Goal: Information Seeking & Learning: Learn about a topic

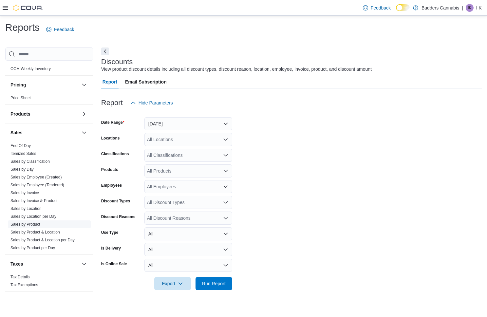
scroll to position [357, 0]
click at [31, 208] on link "Sales by Location" at bounding box center [25, 208] width 31 height 5
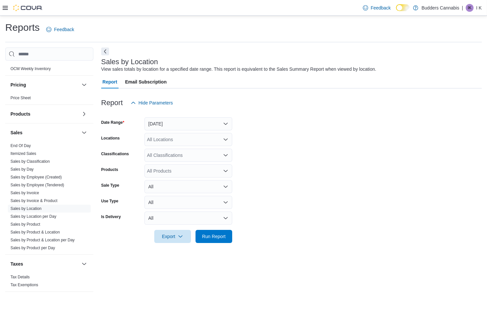
click at [169, 127] on button "[DATE]" at bounding box center [188, 123] width 88 height 13
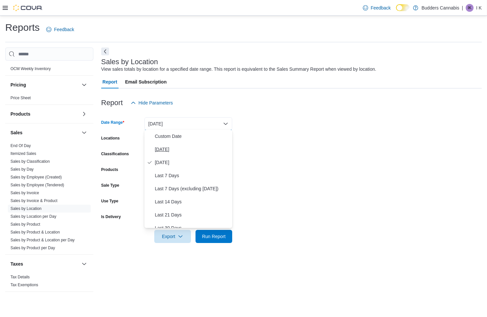
click at [162, 147] on span "[DATE]" at bounding box center [192, 149] width 75 height 8
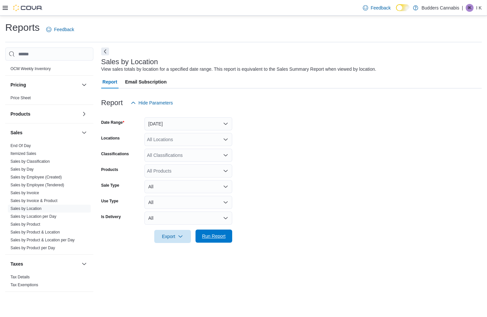
click at [217, 236] on span "Run Report" at bounding box center [214, 236] width 24 height 7
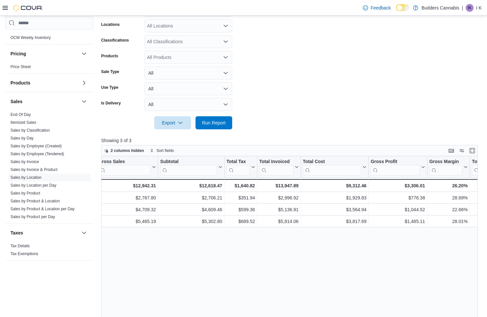
scroll to position [0, 247]
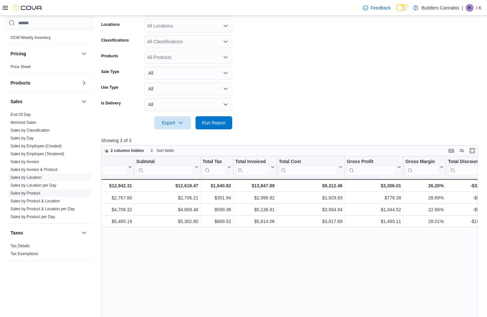
click at [35, 193] on link "Sales by Product" at bounding box center [25, 193] width 30 height 5
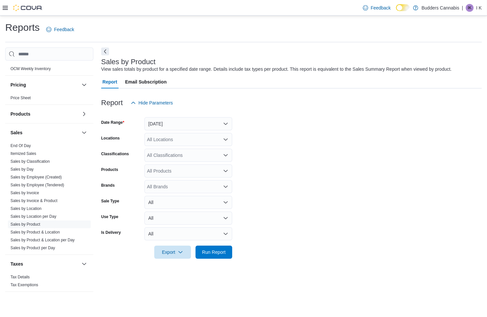
click at [178, 122] on button "[DATE]" at bounding box center [188, 123] width 88 height 13
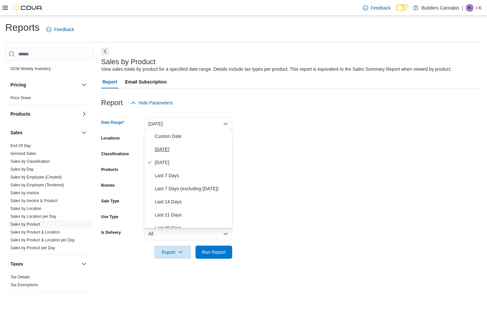
click at [170, 147] on span "[DATE]" at bounding box center [192, 149] width 75 height 8
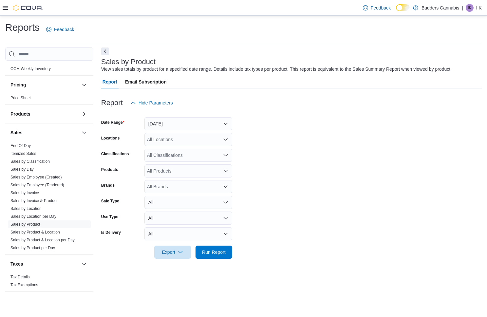
click at [176, 141] on div "All Locations" at bounding box center [188, 139] width 88 height 13
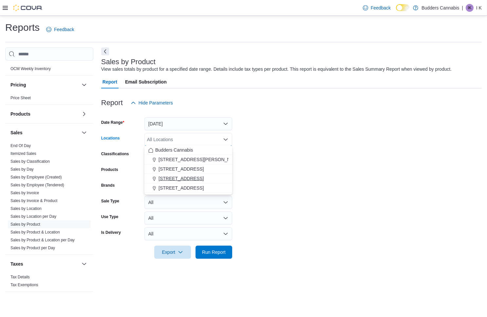
click at [181, 176] on span "[STREET_ADDRESS]" at bounding box center [180, 178] width 45 height 7
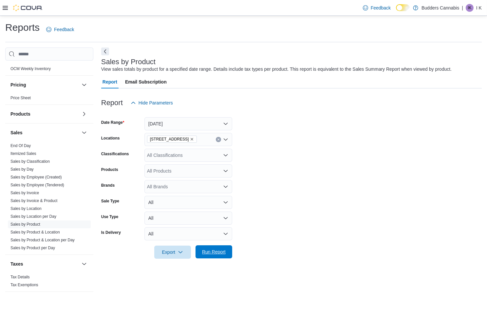
click at [215, 251] on span "Run Report" at bounding box center [214, 251] width 24 height 7
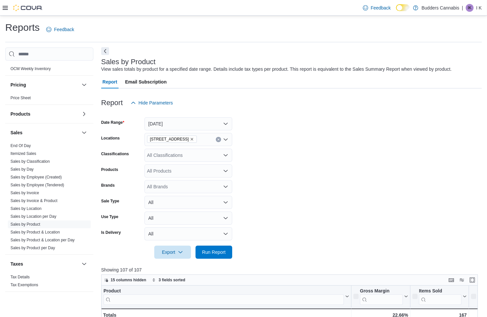
click at [104, 50] on button "Next" at bounding box center [105, 51] width 8 height 8
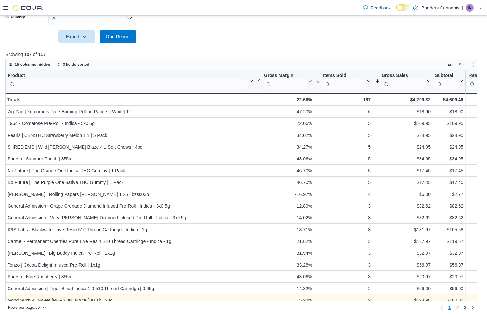
scroll to position [215, 0]
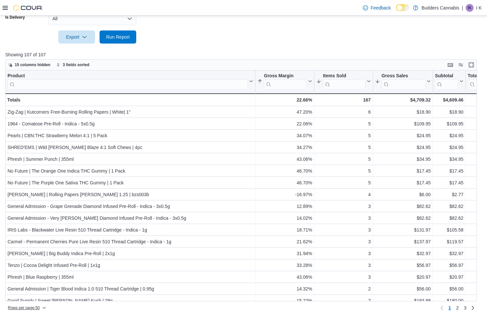
click at [31, 305] on span "Rows per page : 50" at bounding box center [24, 307] width 32 height 5
click at [35, 295] on span "100 rows" at bounding box center [35, 292] width 21 height 5
click at [307, 78] on button "Gross Margin" at bounding box center [284, 81] width 55 height 17
click at [291, 106] on span "Sort Low-High" at bounding box center [289, 105] width 25 height 5
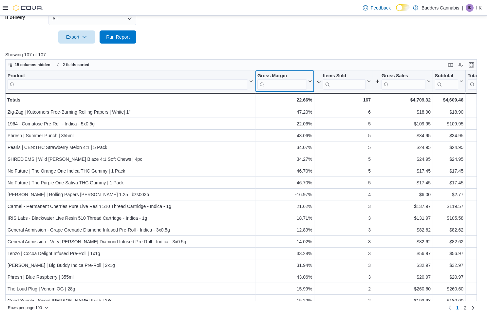
click at [311, 76] on button "Gross Margin" at bounding box center [284, 81] width 55 height 17
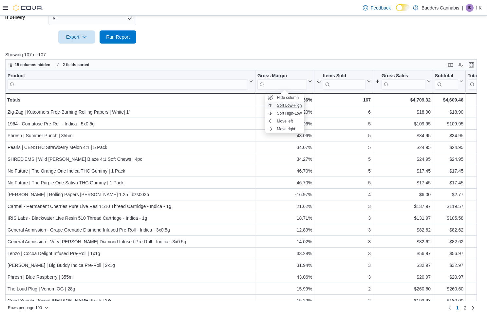
click at [291, 108] on span "Sort Low-High" at bounding box center [289, 105] width 25 height 5
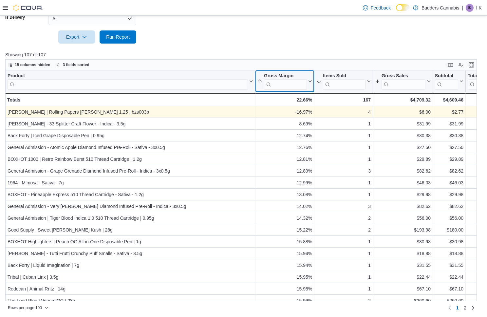
scroll to position [0, 0]
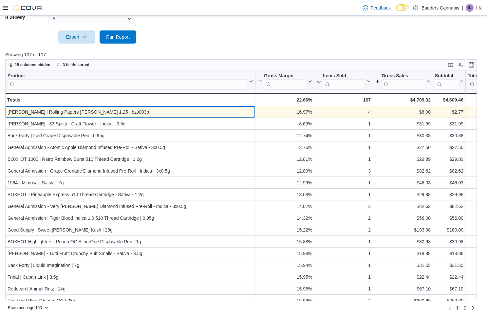
drag, startPoint x: 143, startPoint y: 112, endPoint x: 8, endPoint y: 111, distance: 135.2
click at [8, 111] on div "[PERSON_NAME] | Rolling Papers [PERSON_NAME] 1.25 | bzs003b" at bounding box center [131, 112] width 246 height 8
copy div "[PERSON_NAME] | Rolling Papers [PERSON_NAME] 1.25 | bzs003b"
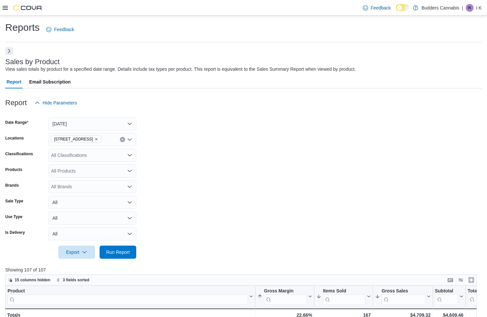
click at [9, 51] on button "Next" at bounding box center [9, 51] width 8 height 8
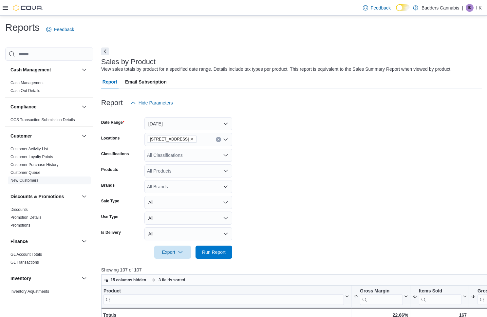
scroll to position [6, 0]
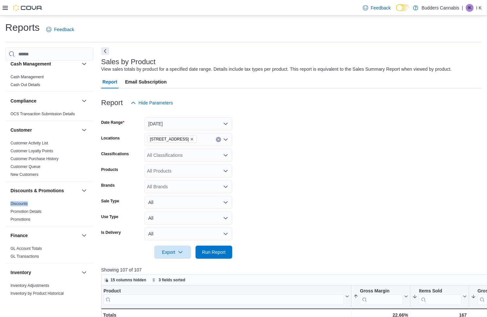
click at [104, 51] on button "Next" at bounding box center [105, 51] width 8 height 8
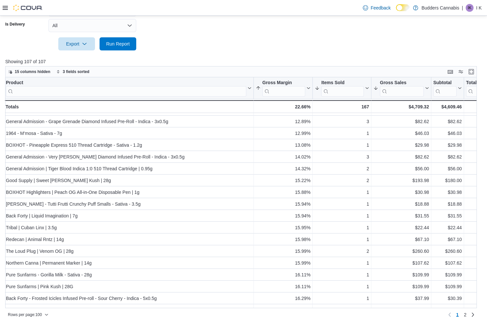
scroll to position [102, 0]
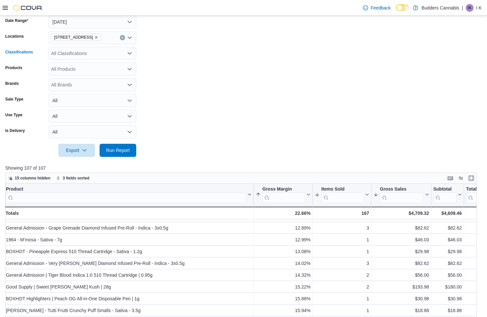
click at [116, 51] on div "All Classifications" at bounding box center [92, 53] width 88 height 13
click at [97, 74] on div "Cannabis" at bounding box center [92, 73] width 80 height 7
click at [125, 150] on span "Run Report" at bounding box center [118, 150] width 24 height 7
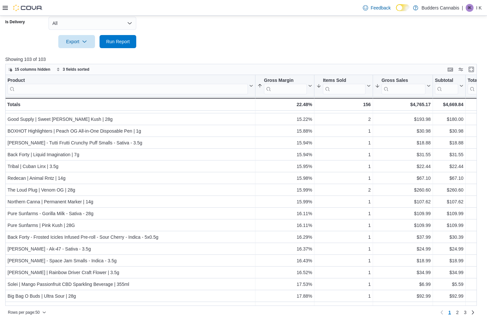
scroll to position [111, 0]
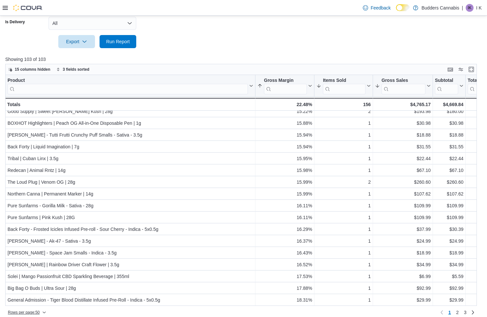
click at [40, 310] on span "Rows per page : 50" at bounding box center [24, 312] width 32 height 5
click at [37, 300] on span "100 rows" at bounding box center [35, 297] width 21 height 5
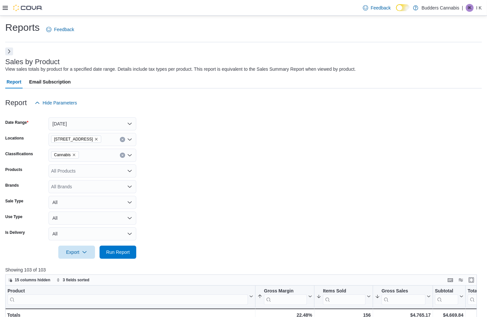
scroll to position [0, 0]
click at [9, 54] on button "Next" at bounding box center [9, 51] width 8 height 8
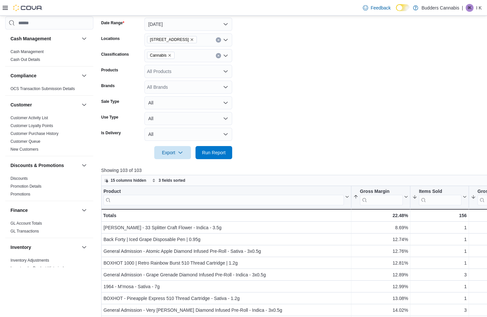
scroll to position [143, 0]
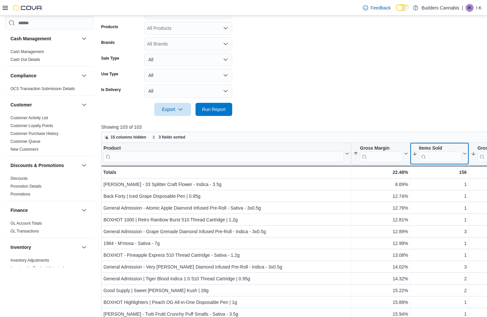
click at [462, 154] on icon at bounding box center [463, 154] width 5 height 4
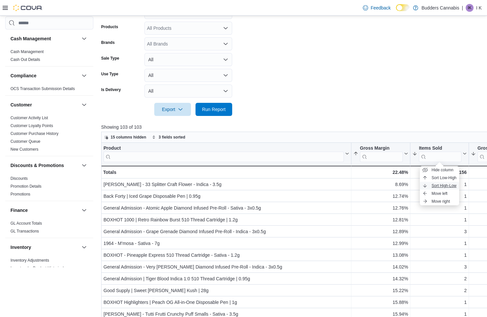
click at [450, 183] on span "Sort High-Low" at bounding box center [443, 185] width 25 height 5
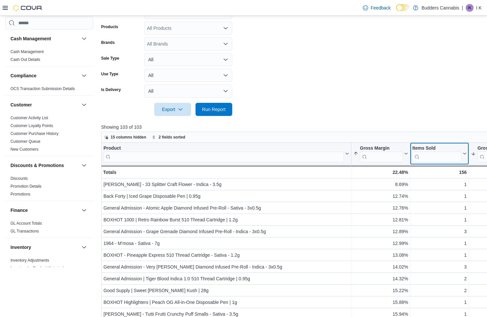
click at [462, 152] on icon at bounding box center [463, 154] width 5 height 4
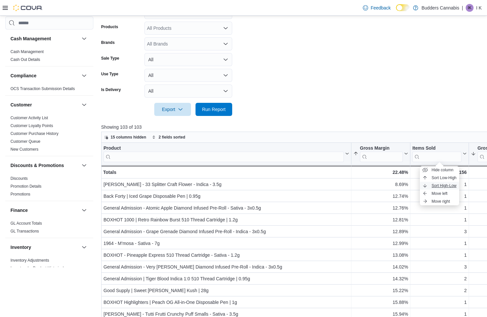
click at [447, 187] on span "Sort High-Low" at bounding box center [443, 185] width 25 height 5
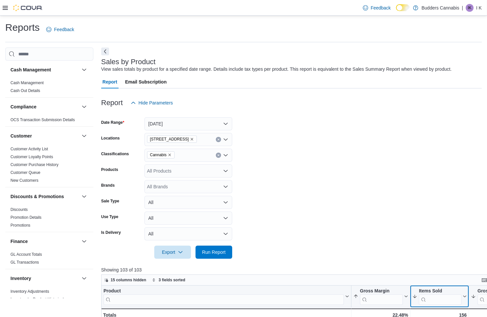
scroll to position [0, 0]
click at [219, 140] on button "Clear input" at bounding box center [218, 139] width 5 height 5
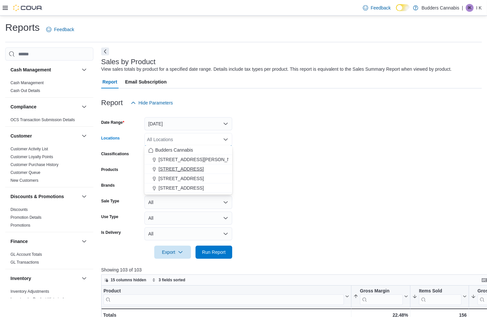
click at [206, 168] on div "[STREET_ADDRESS]" at bounding box center [188, 169] width 80 height 7
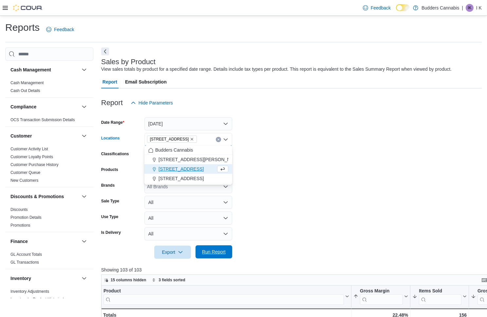
click at [221, 249] on span "Run Report" at bounding box center [214, 251] width 24 height 7
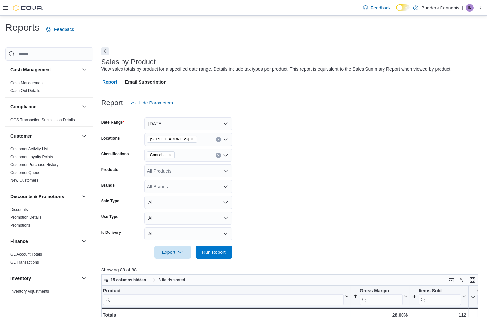
click at [107, 46] on div "Reports Feedback Cash Management Cash Management Cash Out Details Compliance OC…" at bounding box center [243, 274] width 476 height 507
click at [106, 51] on button "Next" at bounding box center [105, 51] width 8 height 8
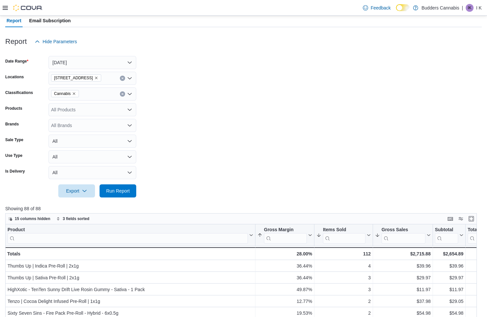
scroll to position [51, 0]
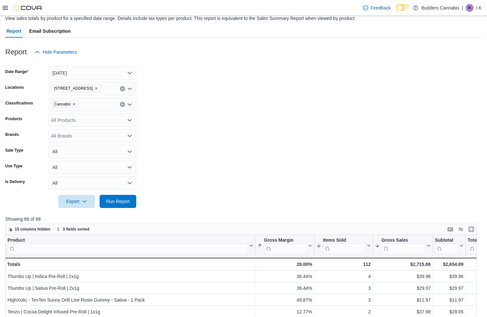
click at [122, 104] on icon "Clear input" at bounding box center [122, 105] width 2 height 2
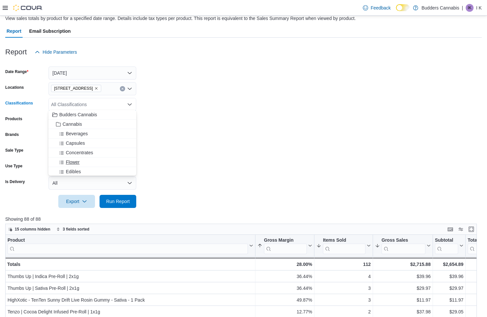
click at [92, 160] on div "Flower" at bounding box center [92, 162] width 80 height 7
click at [93, 157] on div "Vapes" at bounding box center [92, 159] width 80 height 7
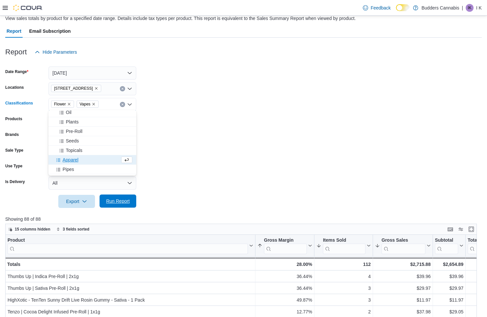
click at [125, 200] on span "Run Report" at bounding box center [118, 201] width 24 height 7
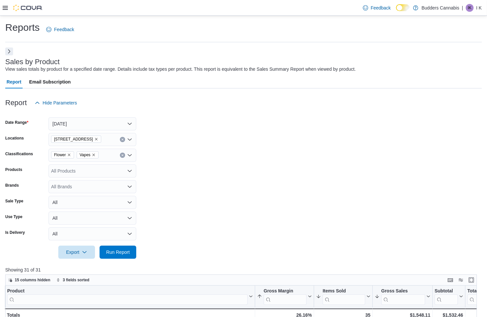
click at [123, 139] on icon "Clear input" at bounding box center [122, 140] width 2 height 2
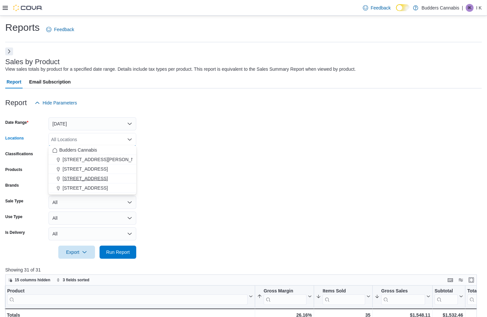
click at [108, 176] on span "[STREET_ADDRESS]" at bounding box center [85, 178] width 45 height 7
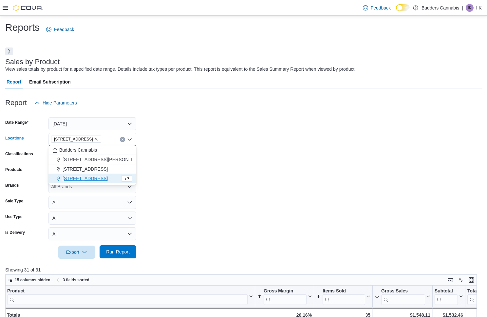
click at [121, 248] on span "Run Report" at bounding box center [118, 251] width 24 height 7
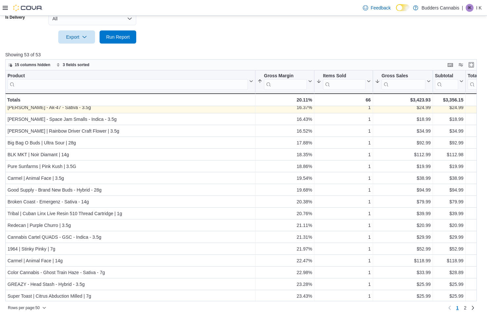
scroll to position [296, 0]
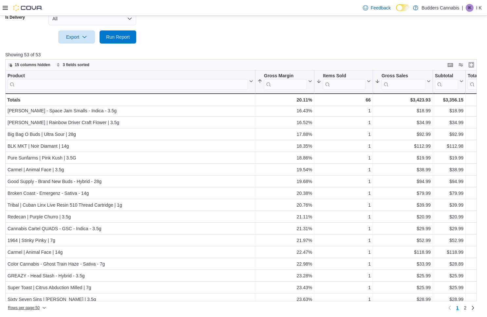
click at [36, 307] on span "Rows per page : 50" at bounding box center [24, 307] width 32 height 5
click at [36, 294] on span "100 rows" at bounding box center [35, 292] width 21 height 5
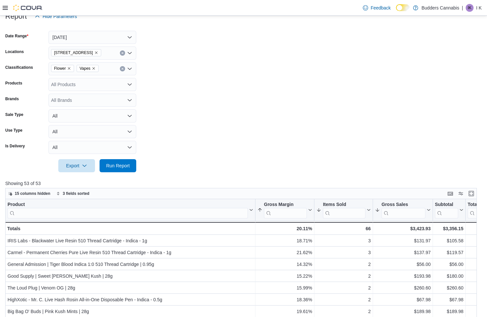
scroll to position [53, 0]
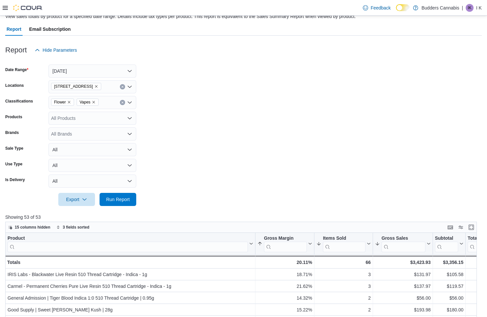
click at [123, 86] on icon "Clear input" at bounding box center [122, 87] width 2 height 2
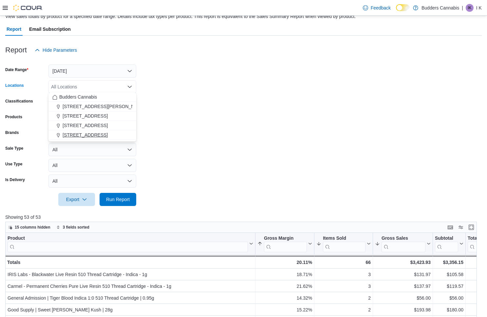
click at [106, 133] on span "[STREET_ADDRESS]" at bounding box center [85, 135] width 45 height 7
click at [125, 196] on span "Run Report" at bounding box center [118, 199] width 24 height 7
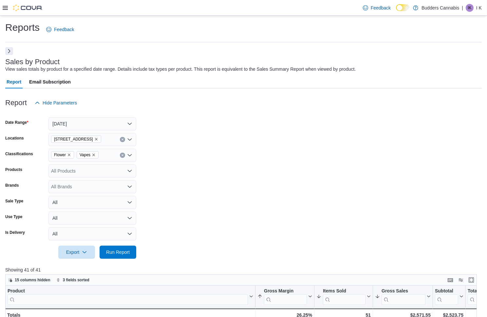
click at [6, 51] on button "Next" at bounding box center [9, 51] width 8 height 8
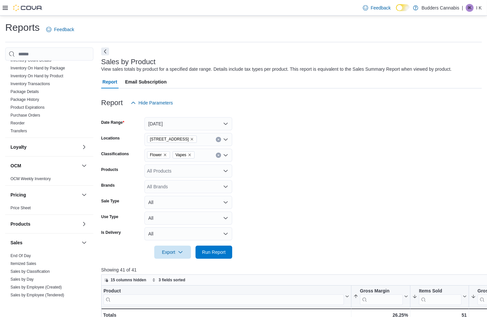
scroll to position [343, 0]
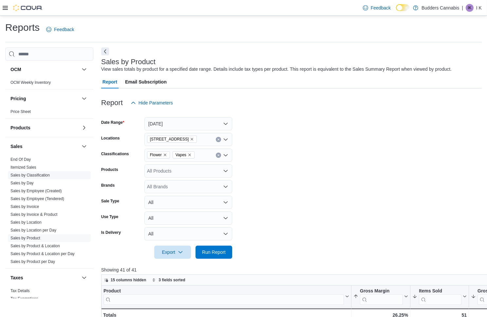
click at [45, 176] on link "Sales by Classification" at bounding box center [29, 175] width 39 height 5
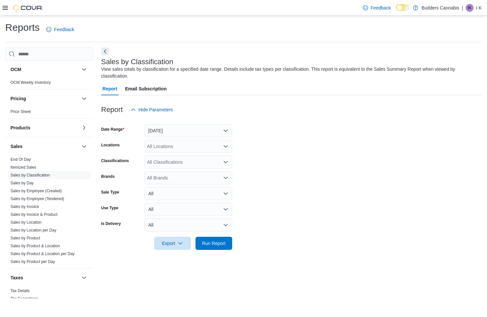
click at [171, 126] on button "[DATE]" at bounding box center [188, 130] width 88 height 13
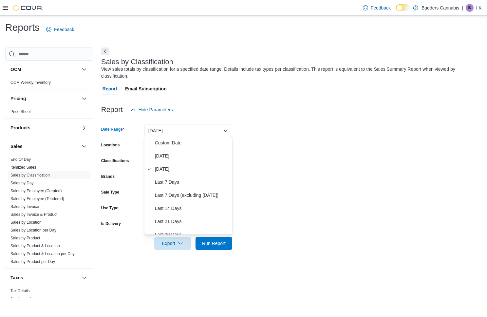
click at [163, 153] on span "[DATE]" at bounding box center [192, 156] width 75 height 8
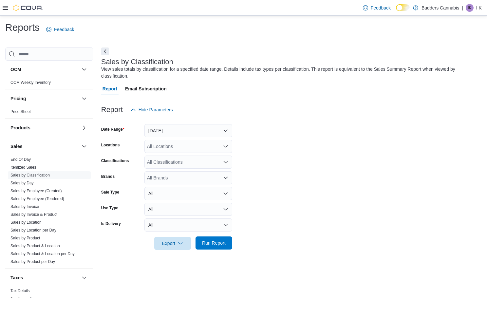
click at [224, 240] on span "Run Report" at bounding box center [214, 243] width 24 height 7
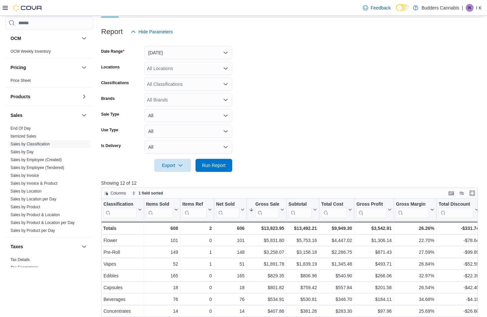
scroll to position [80, 0]
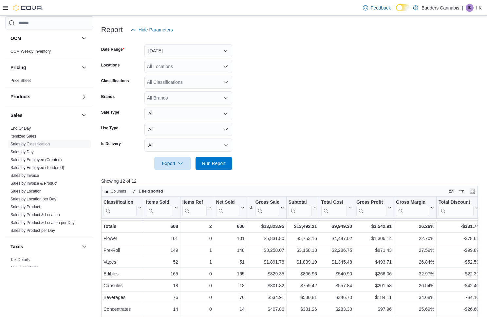
click at [211, 67] on div "All Locations" at bounding box center [188, 66] width 88 height 13
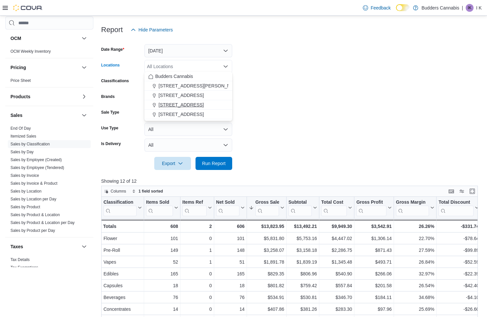
click at [200, 104] on span "[STREET_ADDRESS]" at bounding box center [180, 104] width 45 height 7
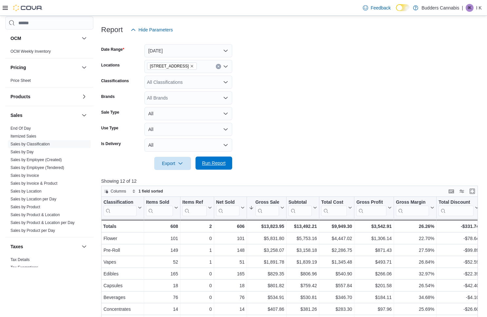
click at [216, 160] on span "Run Report" at bounding box center [214, 163] width 24 height 7
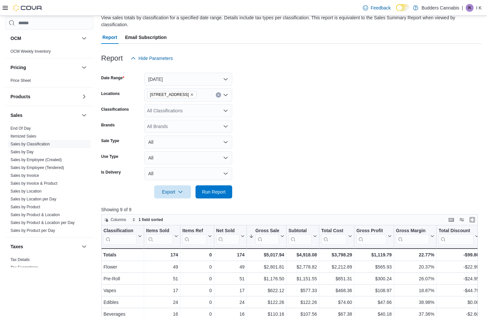
scroll to position [57, 0]
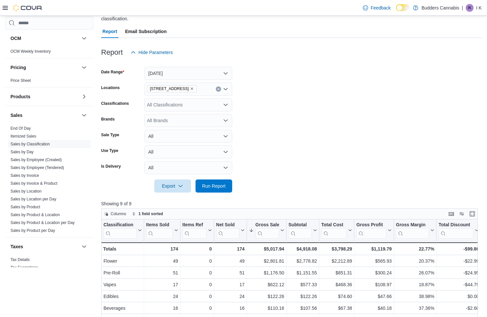
click at [221, 88] on button "Clear input" at bounding box center [218, 88] width 5 height 5
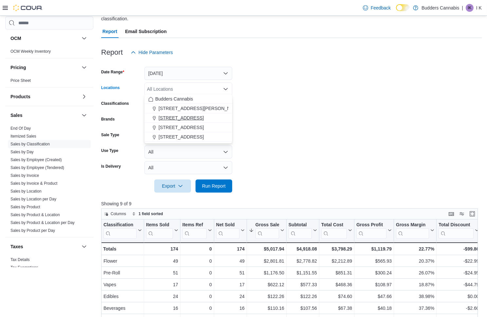
click at [206, 119] on div "[STREET_ADDRESS]" at bounding box center [188, 118] width 80 height 7
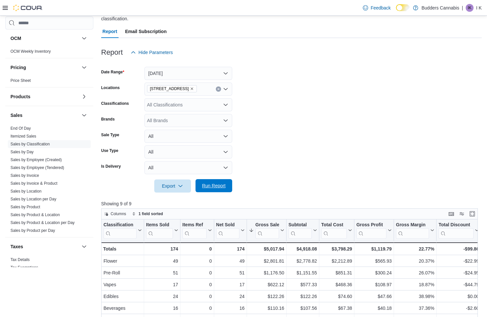
click at [221, 179] on span "Run Report" at bounding box center [213, 185] width 29 height 13
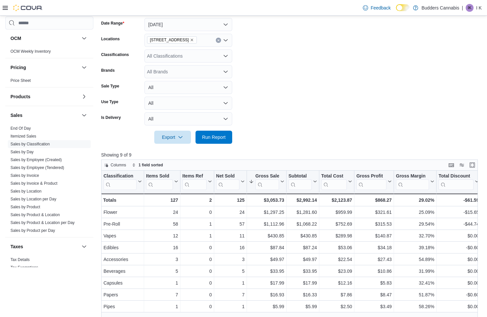
scroll to position [103, 0]
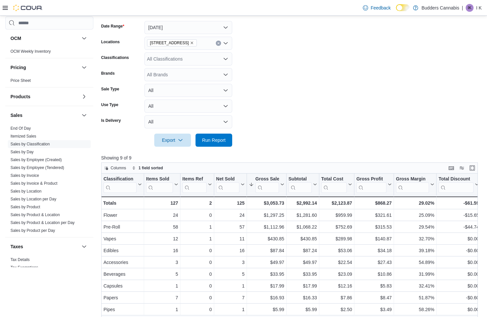
click at [218, 43] on icon "Clear input" at bounding box center [218, 43] width 3 height 3
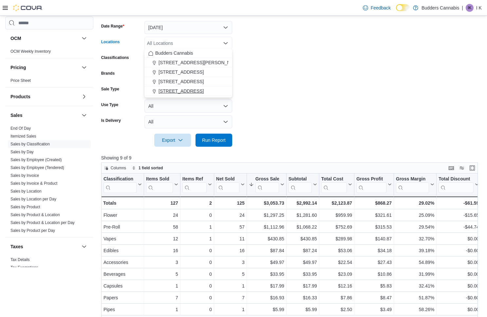
click at [212, 86] on button "[STREET_ADDRESS]" at bounding box center [188, 90] width 88 height 9
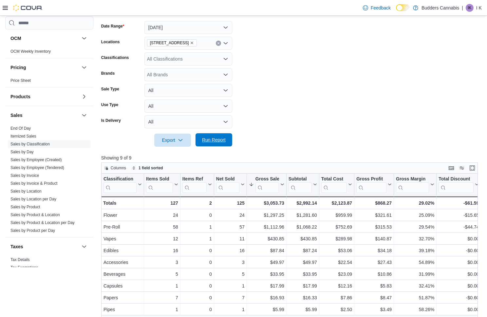
click at [220, 139] on span "Run Report" at bounding box center [214, 140] width 24 height 7
click at [218, 43] on icon "Clear input" at bounding box center [218, 43] width 3 height 3
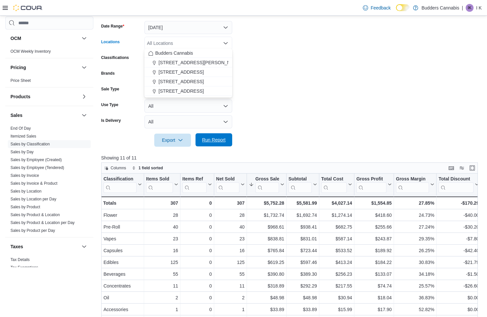
click at [206, 134] on span "Run Report" at bounding box center [213, 139] width 29 height 13
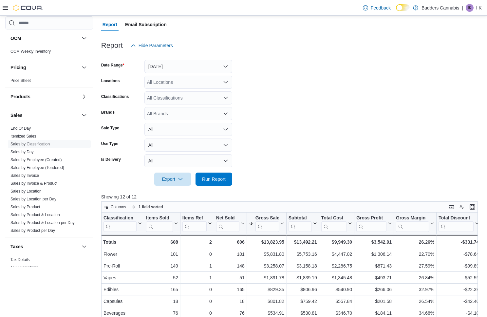
scroll to position [56, 0]
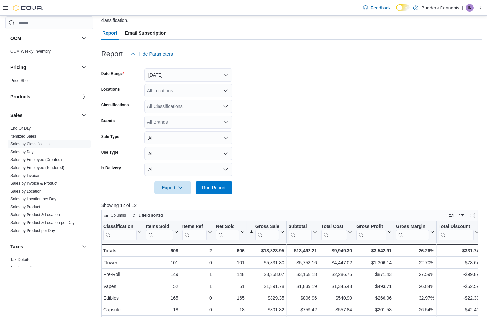
click at [200, 93] on div "All Locations" at bounding box center [188, 90] width 88 height 13
click at [256, 101] on form "Date Range Today Locations All Locations Classifications All Classifications Br…" at bounding box center [291, 128] width 380 height 134
click at [197, 106] on div "All Classifications" at bounding box center [188, 106] width 88 height 13
click at [275, 106] on form "Date Range Today Locations All Locations Classifications All Classifications Co…" at bounding box center [291, 128] width 380 height 134
click at [191, 71] on button "[DATE]" at bounding box center [188, 74] width 88 height 13
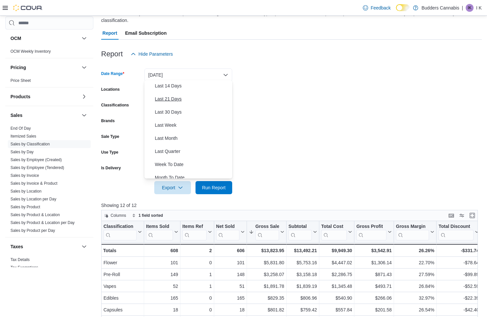
scroll to position [70, 0]
click at [187, 172] on span "Month To Date" at bounding box center [192, 174] width 75 height 8
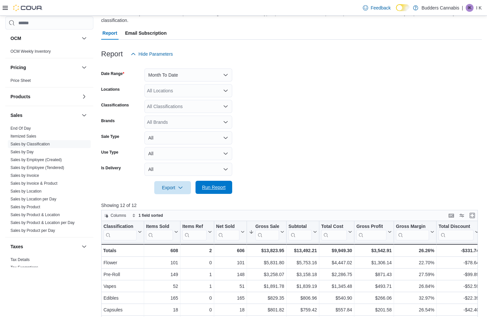
click at [216, 186] on span "Run Report" at bounding box center [214, 187] width 24 height 7
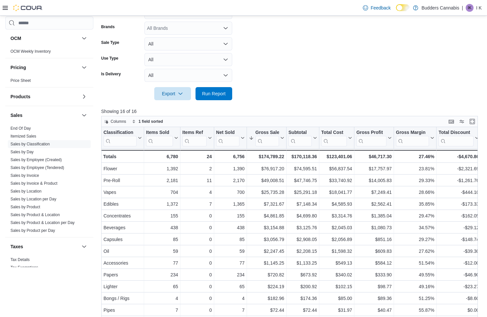
click at [270, 72] on form "Date Range Month To Date Locations All Locations Classifications All Classifica…" at bounding box center [291, 34] width 380 height 134
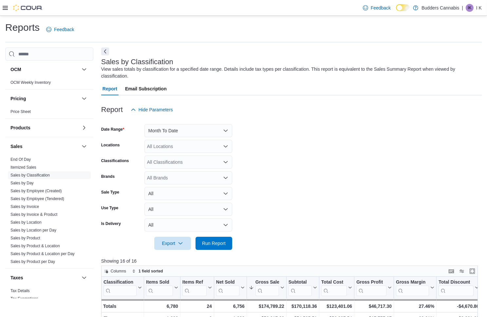
click at [269, 150] on form "Date Range Month To Date Locations All Locations Classifications All Classifica…" at bounding box center [291, 183] width 380 height 134
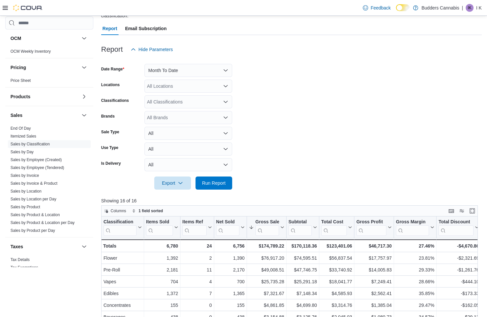
scroll to position [85, 0]
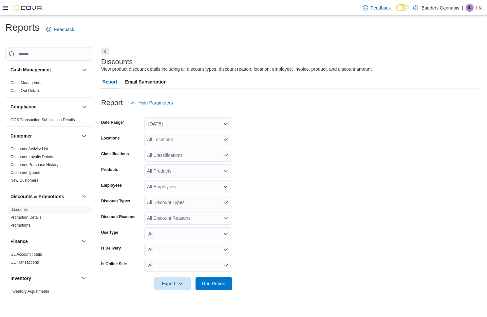
click at [196, 125] on button "[DATE]" at bounding box center [188, 123] width 88 height 13
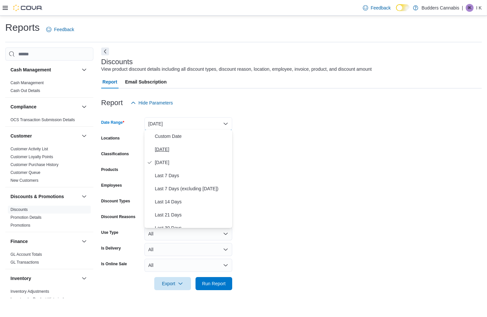
click at [187, 146] on span "[DATE]" at bounding box center [192, 149] width 75 height 8
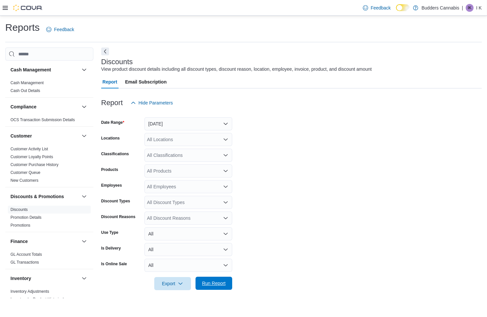
click at [215, 280] on span "Run Report" at bounding box center [214, 283] width 24 height 7
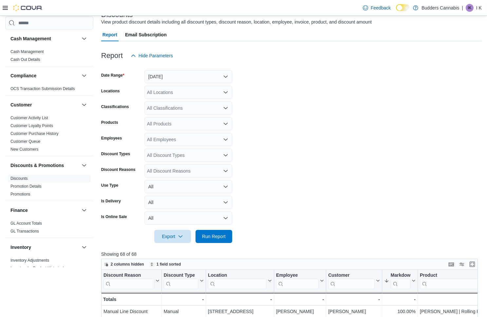
scroll to position [136, 0]
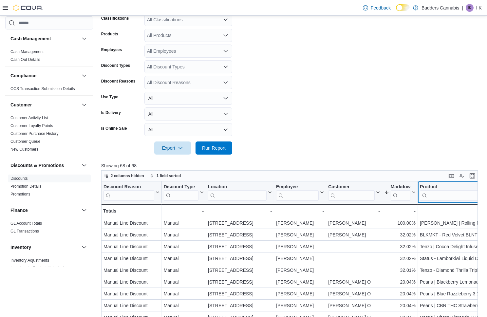
click at [452, 195] on div "Discount Reason Click to view column header actions Discount Type Click to view…" at bounding box center [289, 296] width 377 height 230
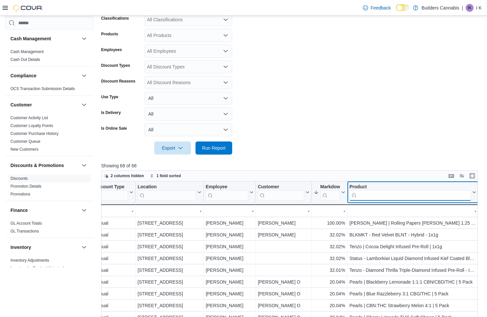
click at [432, 192] on input "search" at bounding box center [409, 195] width 121 height 10
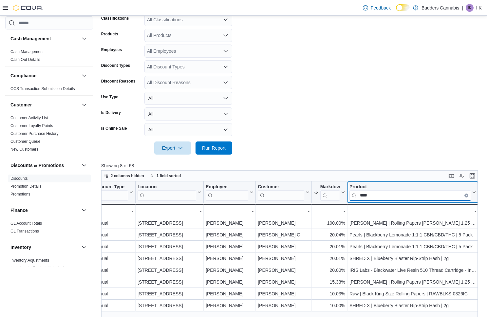
type input "*****"
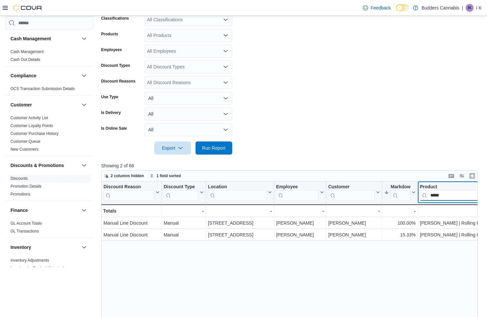
scroll to position [0, 0]
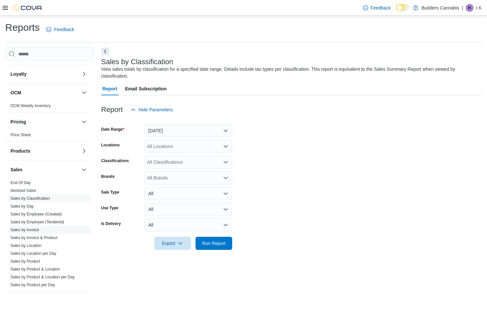
scroll to position [352, 0]
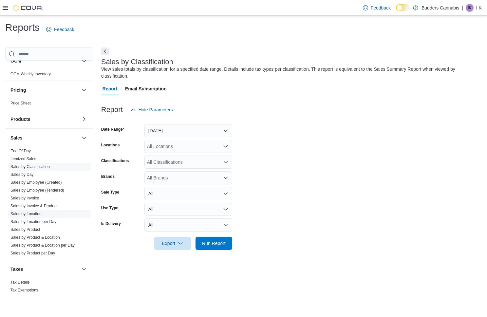
click at [34, 212] on link "Sales by Location" at bounding box center [25, 213] width 31 height 5
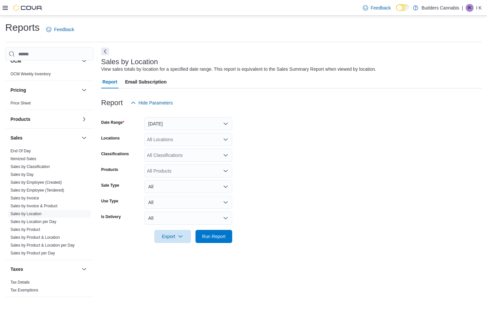
click at [184, 125] on button "[DATE]" at bounding box center [188, 123] width 88 height 13
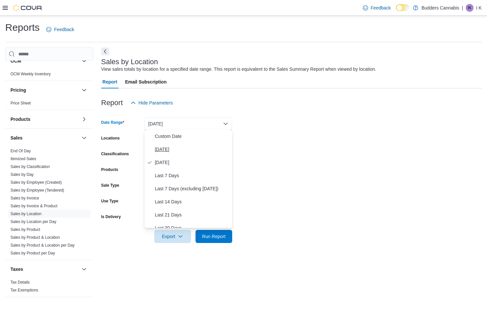
click at [172, 151] on span "[DATE]" at bounding box center [192, 149] width 75 height 8
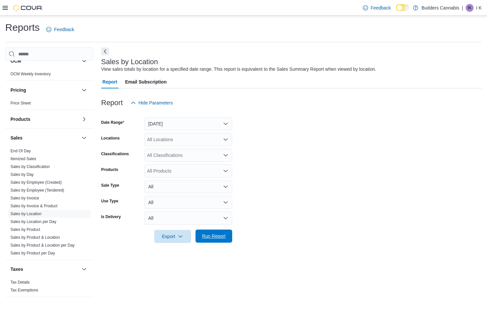
click at [219, 241] on span "Run Report" at bounding box center [213, 235] width 29 height 13
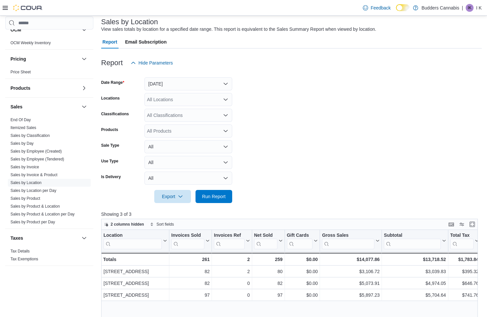
scroll to position [47, 0]
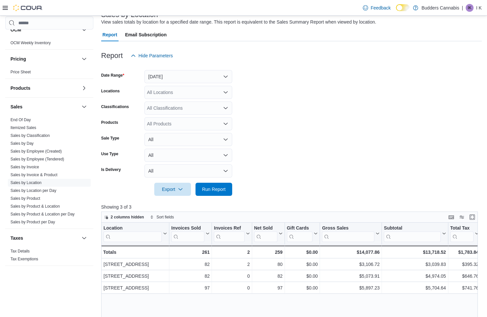
click at [200, 73] on button "[DATE]" at bounding box center [188, 76] width 88 height 13
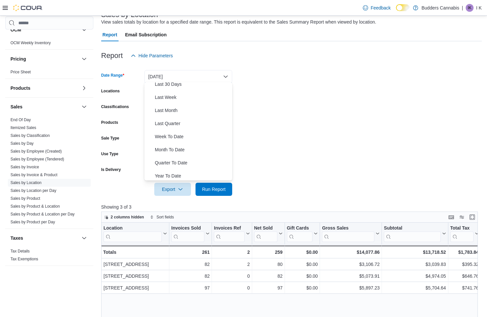
scroll to position [96, 0]
click at [177, 149] on span "Month To Date" at bounding box center [192, 150] width 75 height 8
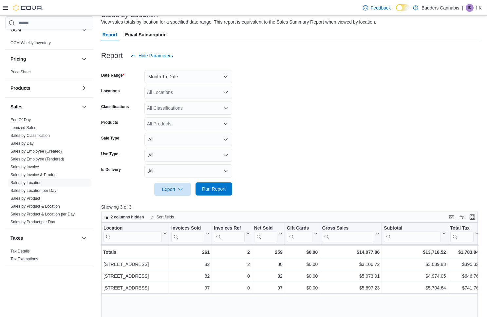
click at [214, 187] on span "Run Report" at bounding box center [214, 189] width 24 height 7
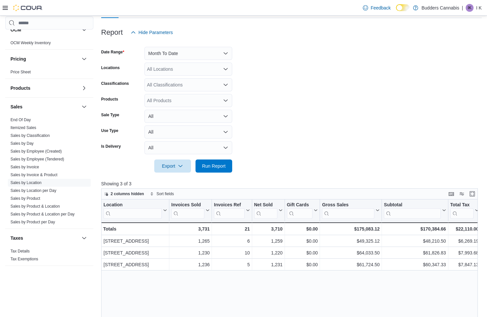
scroll to position [73, 0]
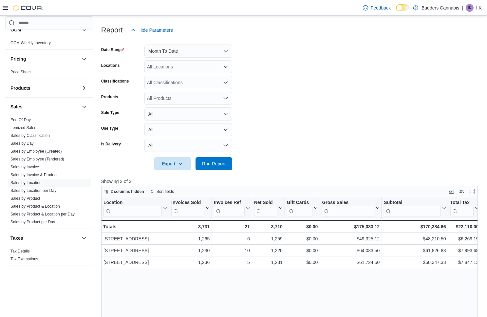
click at [190, 54] on button "Month To Date" at bounding box center [188, 51] width 88 height 13
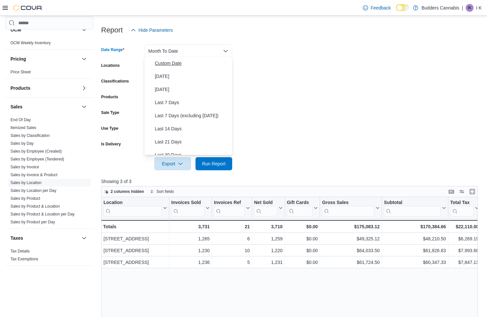
scroll to position [0, 0]
click at [171, 60] on span "Custom Date" at bounding box center [192, 63] width 75 height 8
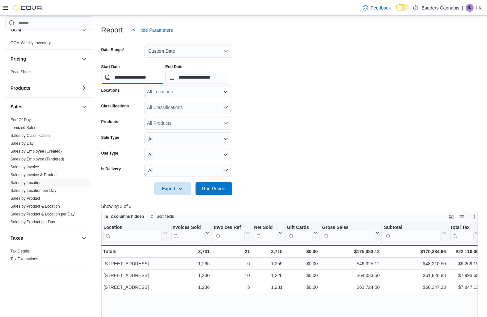
click at [154, 77] on input "**********" at bounding box center [132, 77] width 63 height 13
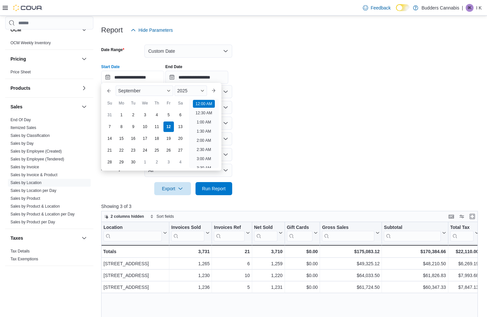
scroll to position [20, 0]
click at [123, 113] on div "1" at bounding box center [121, 114] width 11 height 11
type input "**********"
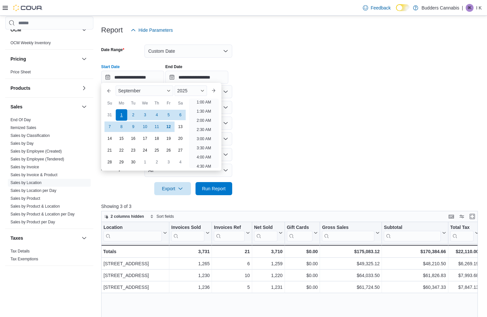
scroll to position [1, 0]
click at [211, 78] on input "**********" at bounding box center [196, 77] width 63 height 13
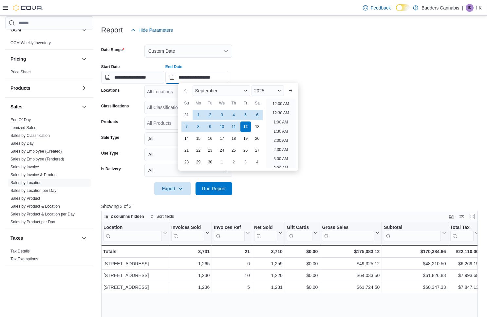
scroll to position [365, 0]
click at [235, 126] on div "11" at bounding box center [233, 126] width 11 height 11
type input "**********"
click at [221, 193] on span "Run Report" at bounding box center [213, 188] width 29 height 13
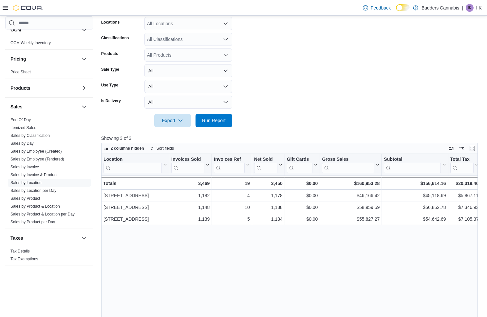
scroll to position [143, 0]
